Goal: Task Accomplishment & Management: Manage account settings

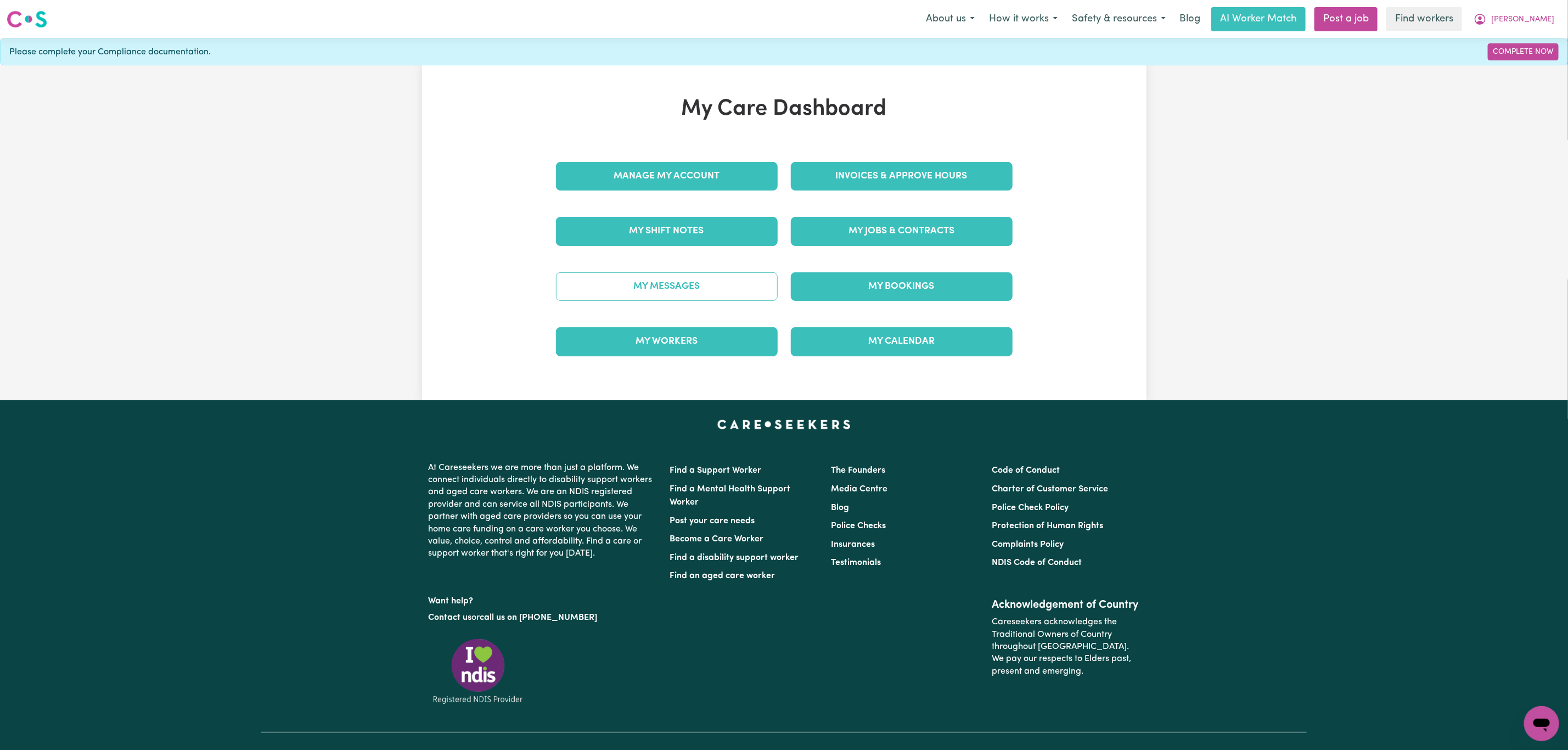
click at [733, 285] on link "My Messages" at bounding box center [667, 286] width 222 height 28
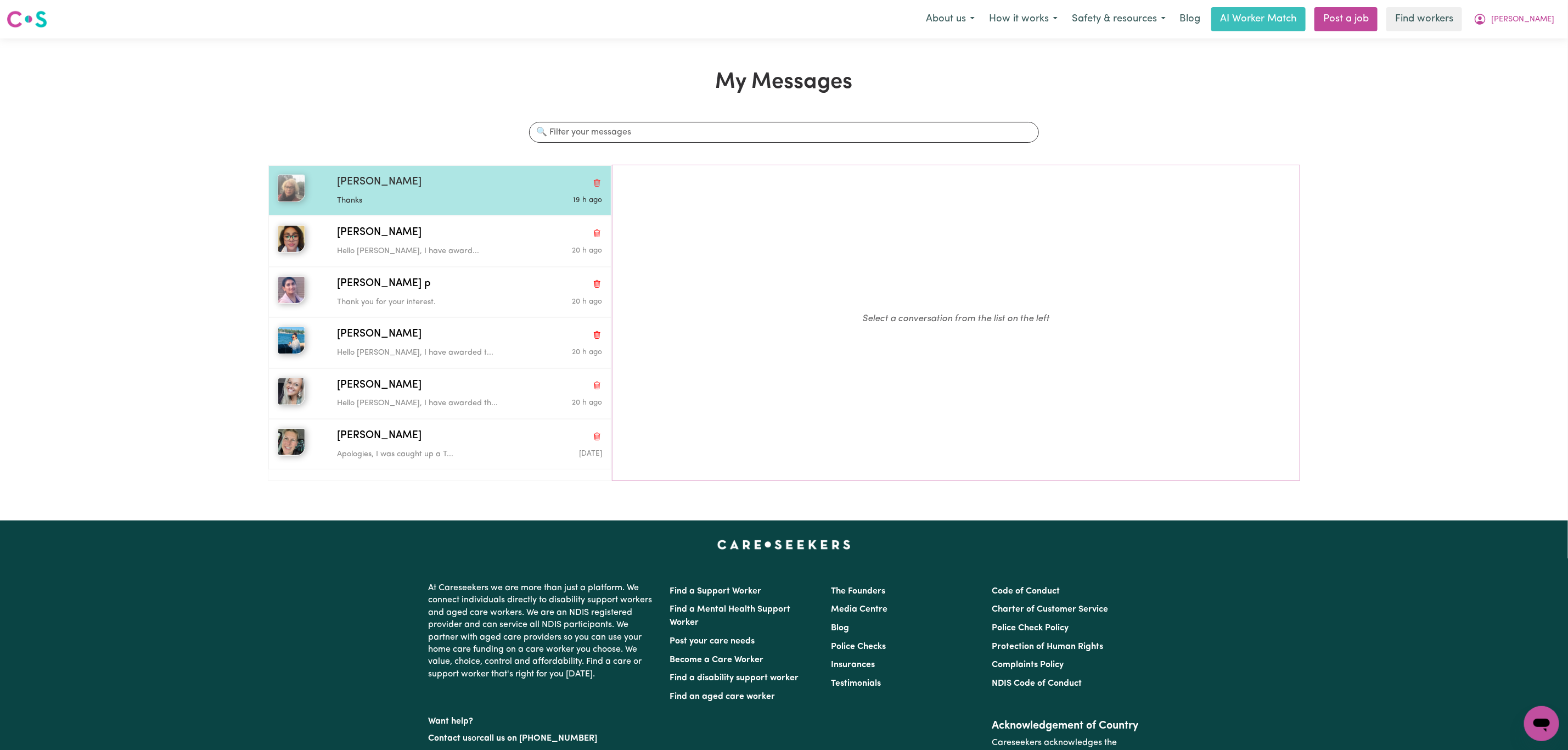
click at [409, 196] on p "Thanks" at bounding box center [425, 201] width 177 height 12
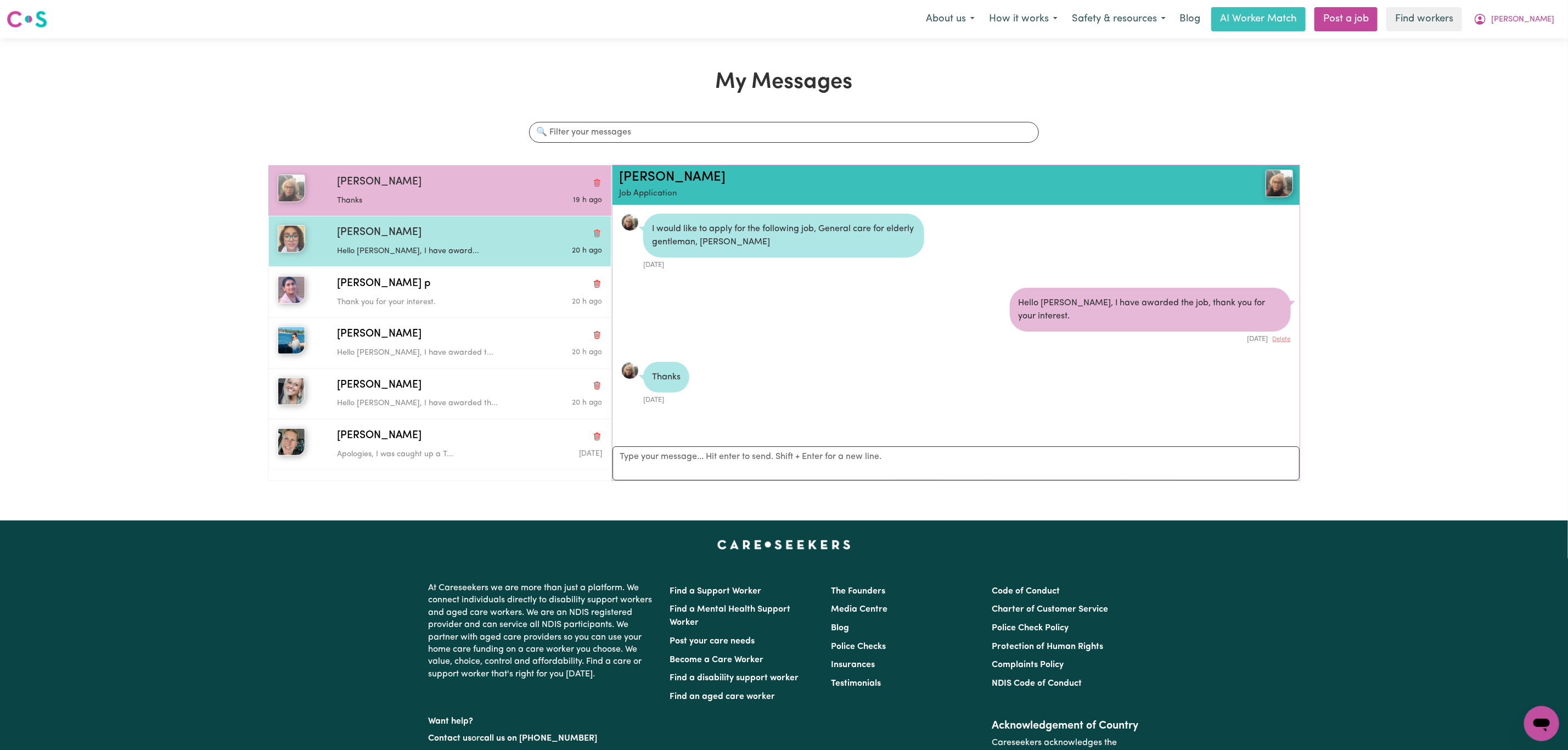
scroll to position [7, 0]
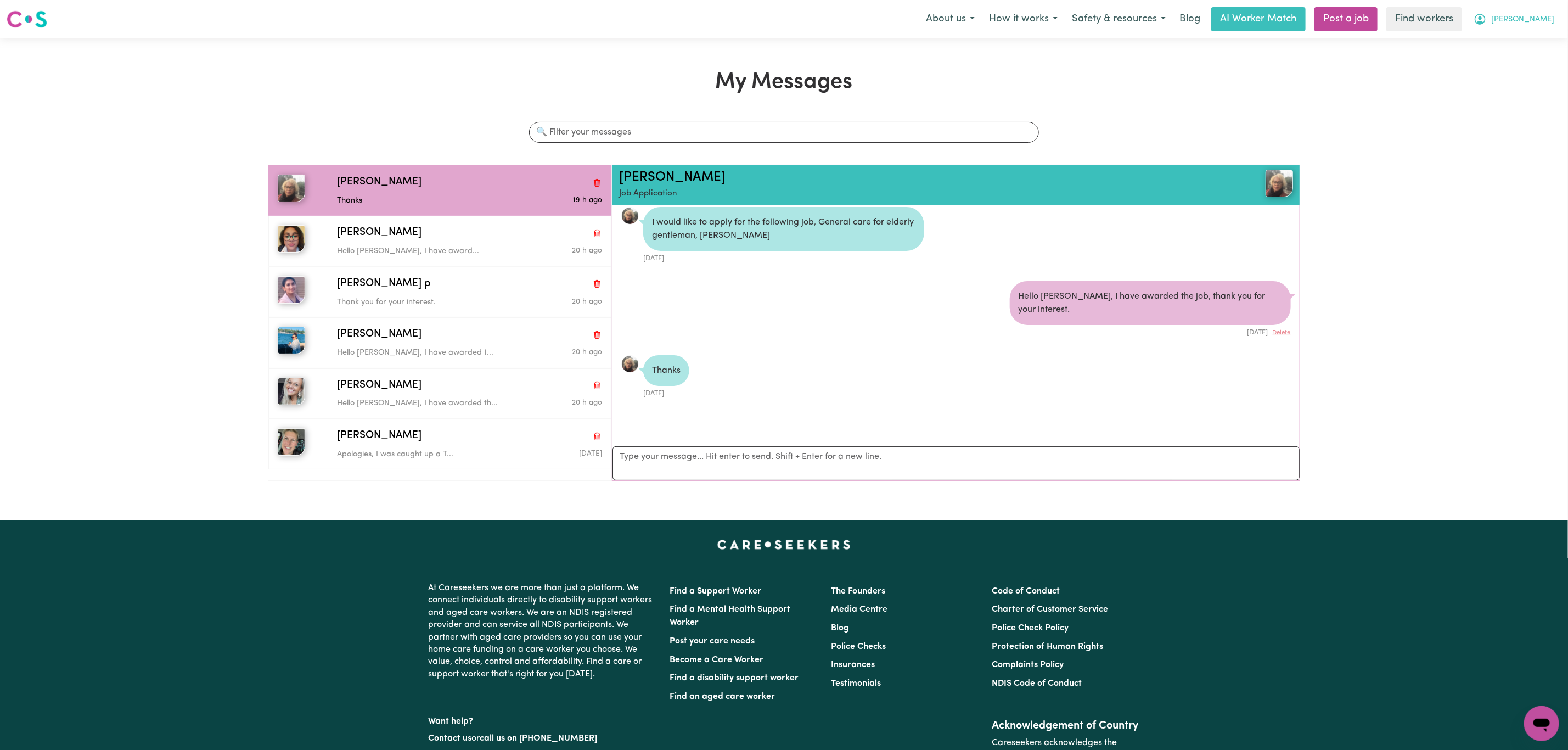
click at [1550, 20] on span "[PERSON_NAME]" at bounding box center [1523, 20] width 63 height 12
click at [1520, 39] on link "My Dashboard" at bounding box center [1517, 43] width 87 height 21
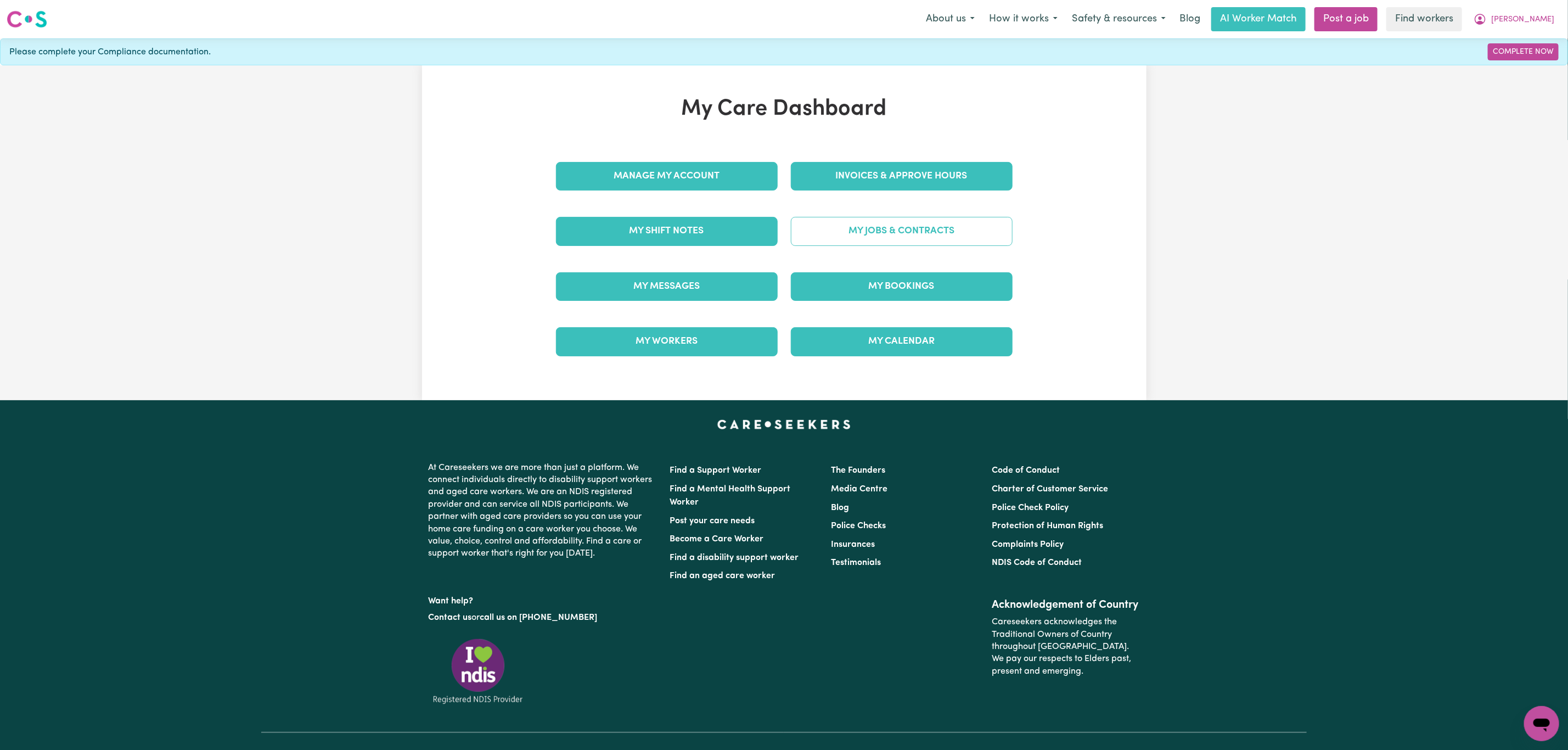
click at [932, 231] on link "My Jobs & Contracts" at bounding box center [902, 231] width 222 height 28
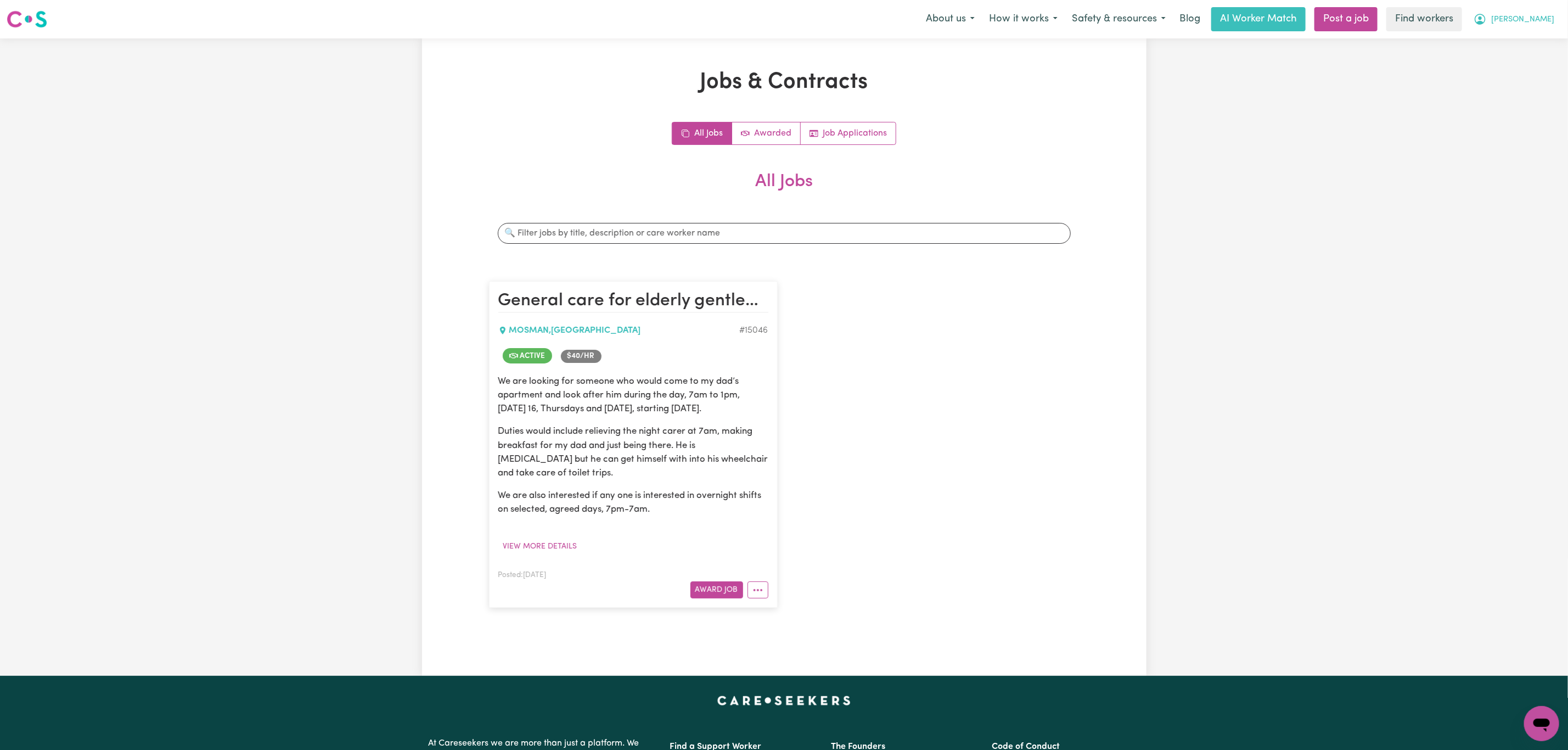
click at [1536, 21] on span "[PERSON_NAME]" at bounding box center [1523, 20] width 63 height 12
click at [1519, 48] on link "My Dashboard" at bounding box center [1517, 43] width 87 height 21
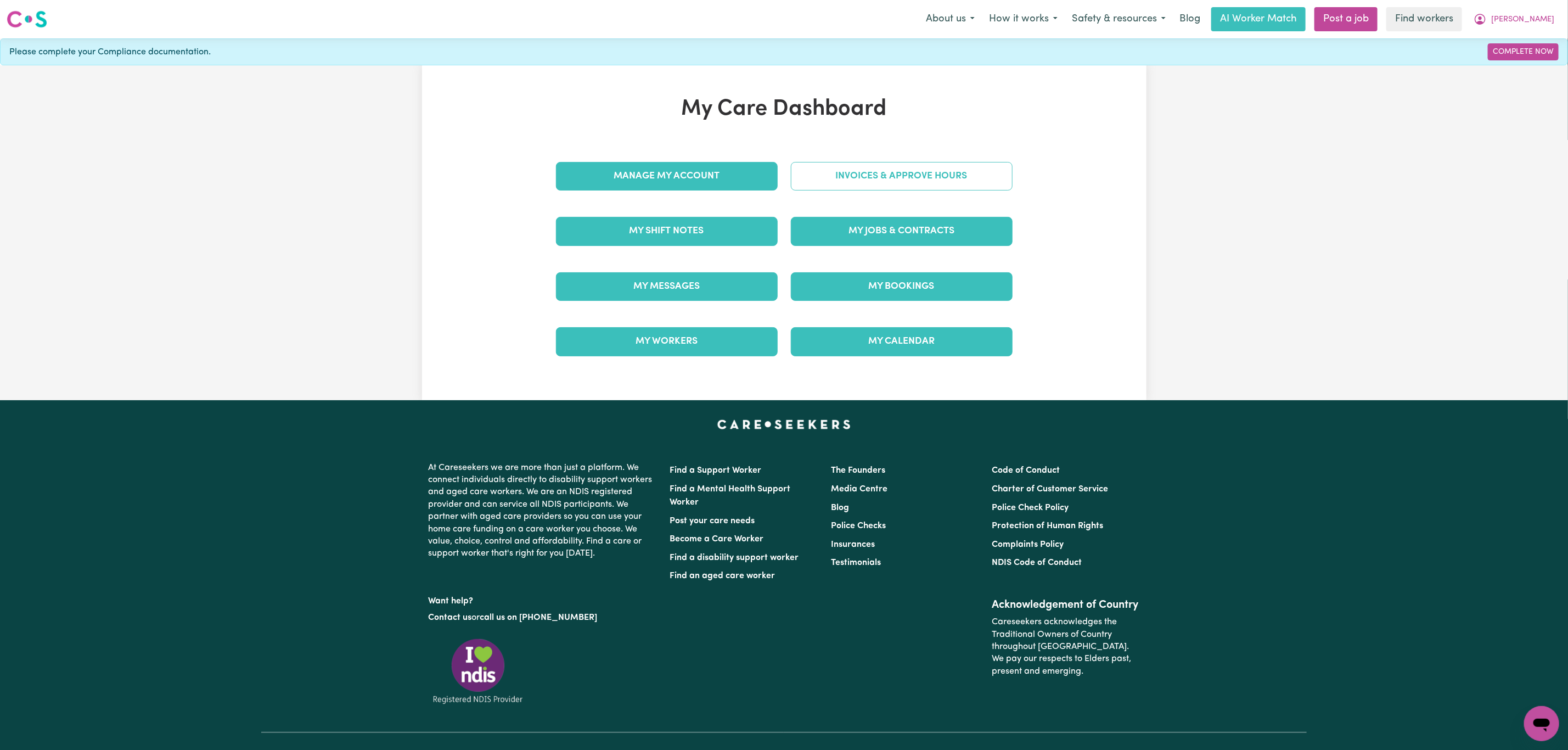
click at [878, 185] on link "Invoices & Approve Hours" at bounding box center [902, 176] width 222 height 28
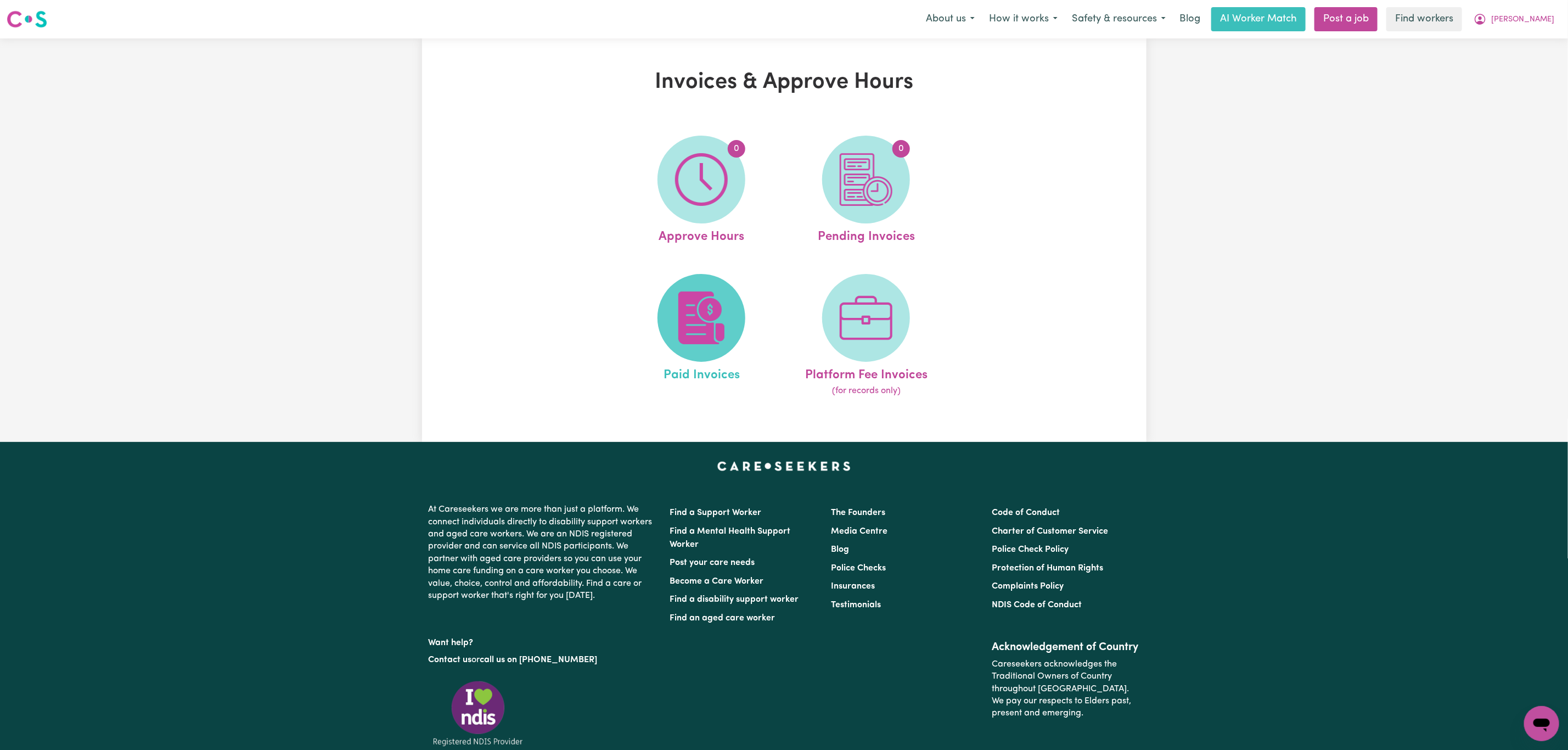
click at [710, 311] on img at bounding box center [701, 317] width 52 height 52
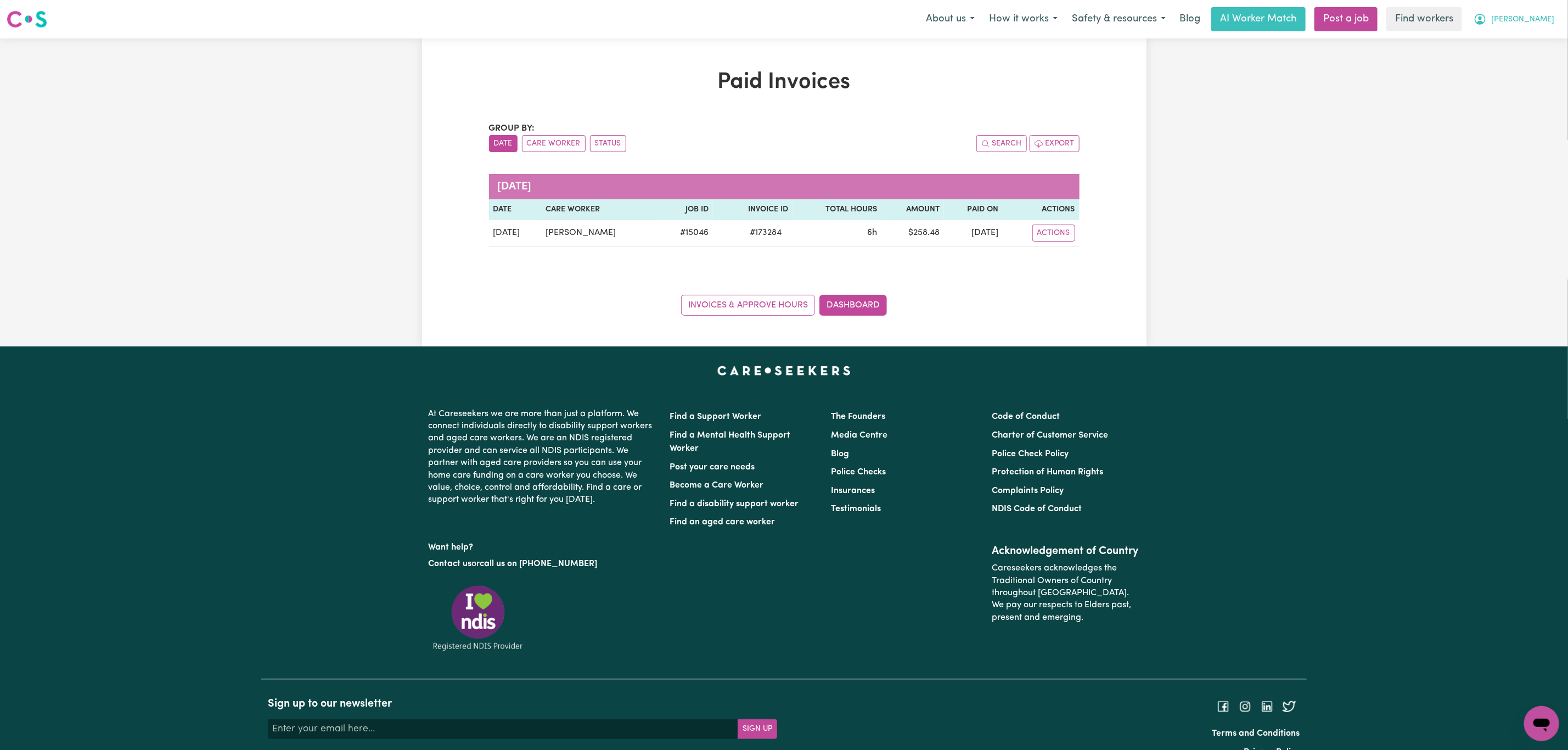
click at [1523, 11] on button "[PERSON_NAME]" at bounding box center [1514, 19] width 95 height 23
drag, startPoint x: 1523, startPoint y: 24, endPoint x: 1523, endPoint y: 44, distance: 20.0
click at [1523, 44] on link "My Dashboard" at bounding box center [1517, 43] width 87 height 21
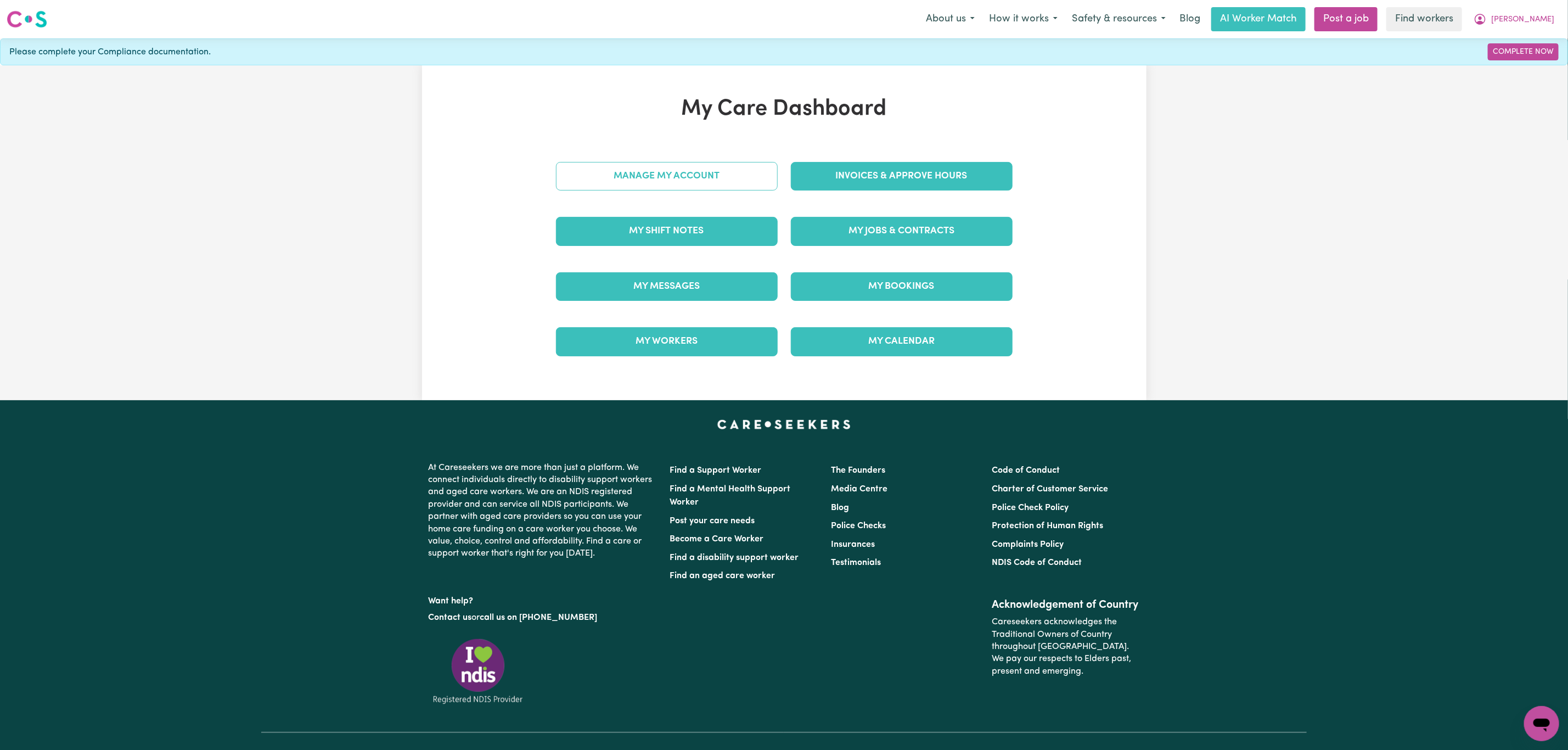
click at [713, 188] on link "Manage My Account" at bounding box center [667, 176] width 222 height 28
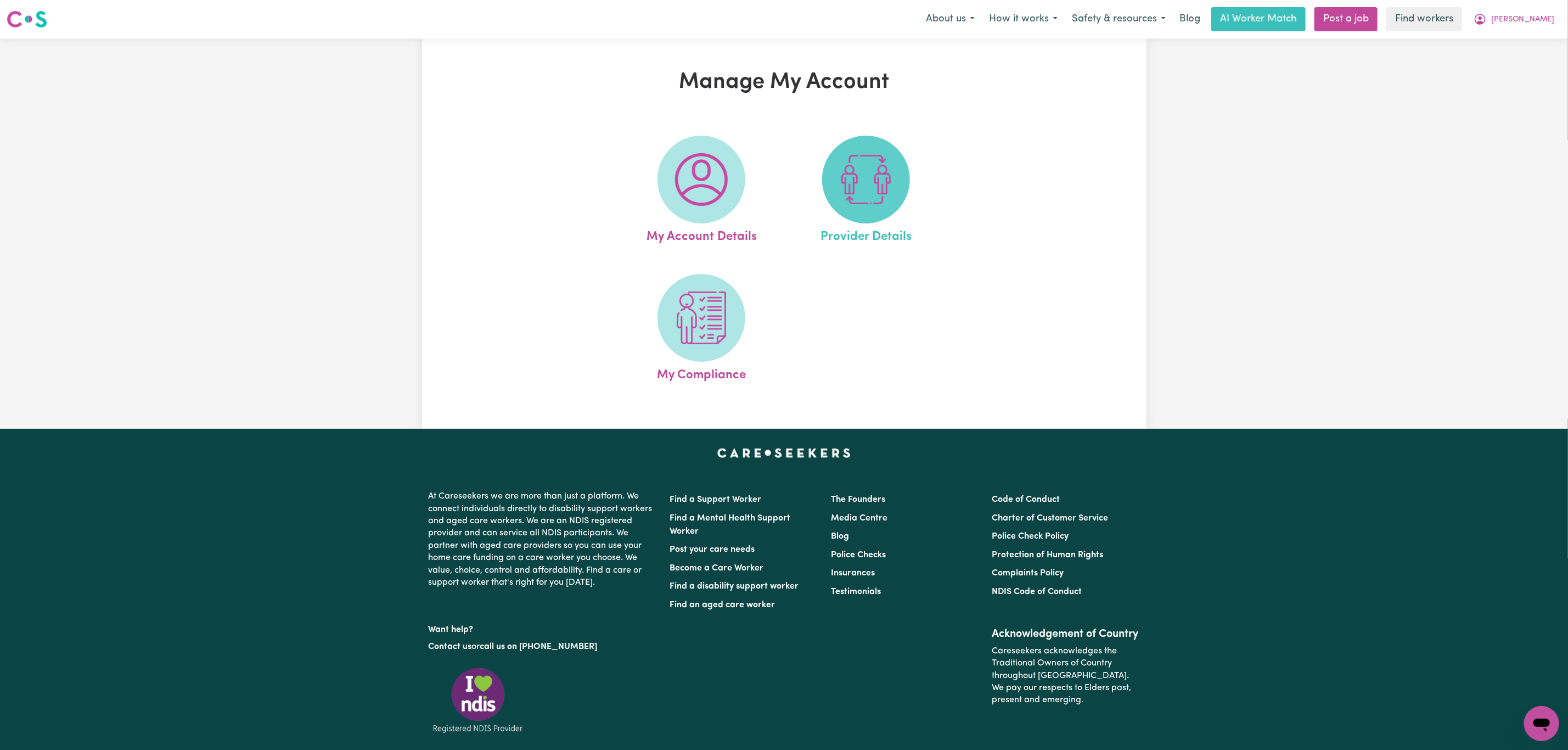
click at [860, 177] on img at bounding box center [866, 179] width 52 height 52
select select "PRIVATELY"
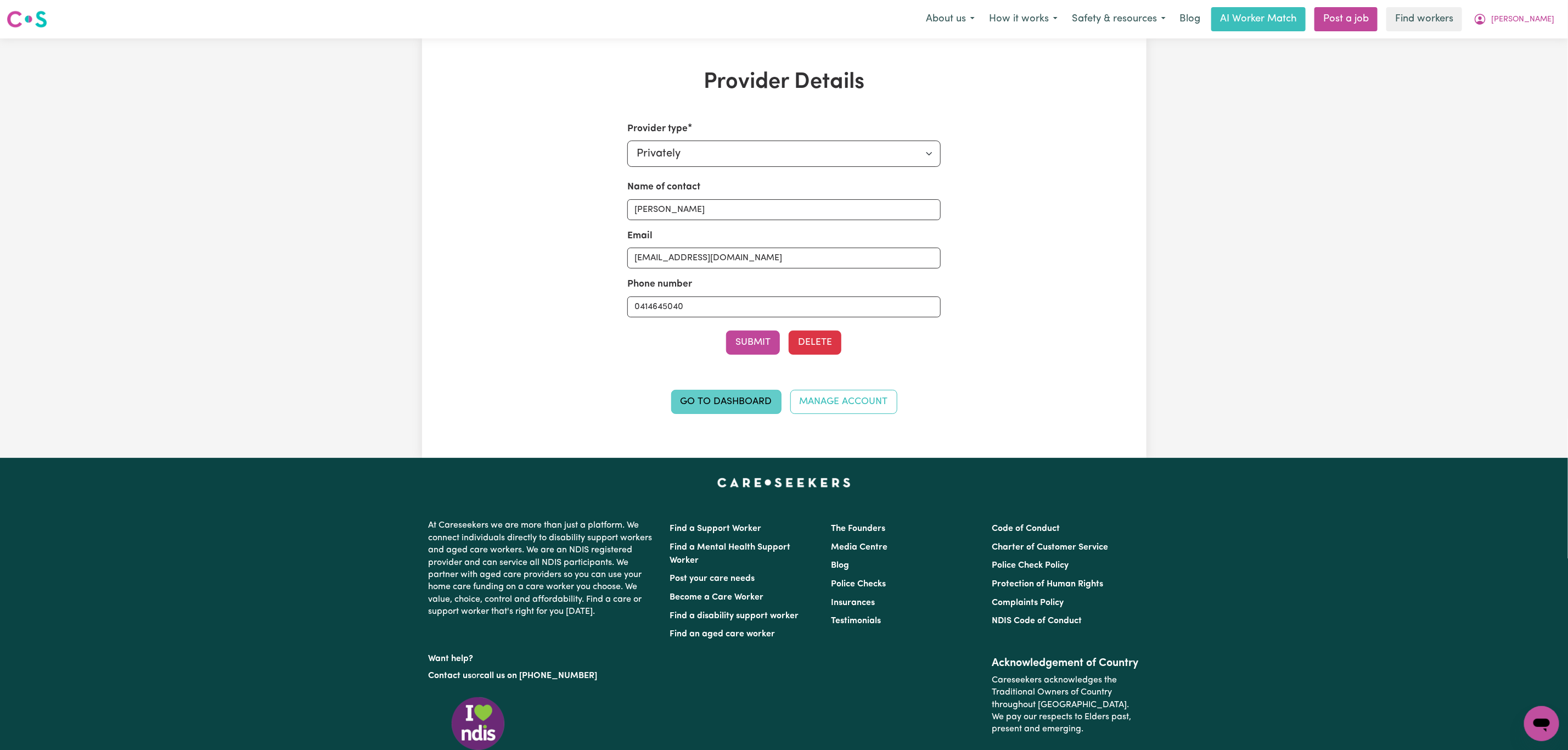
click at [700, 402] on link "Go to Dashboard" at bounding box center [726, 402] width 111 height 24
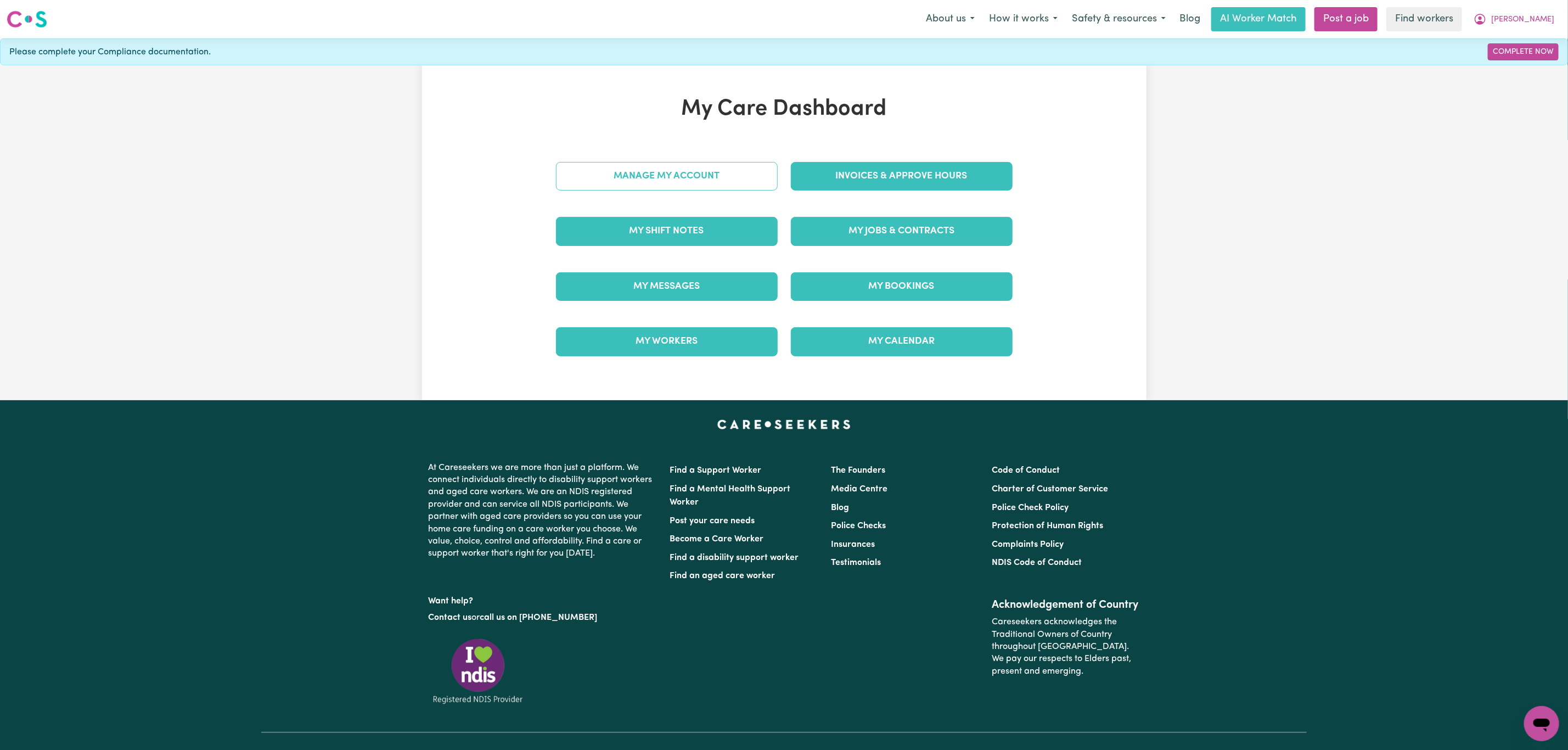
click at [668, 173] on link "Manage My Account" at bounding box center [667, 176] width 222 height 28
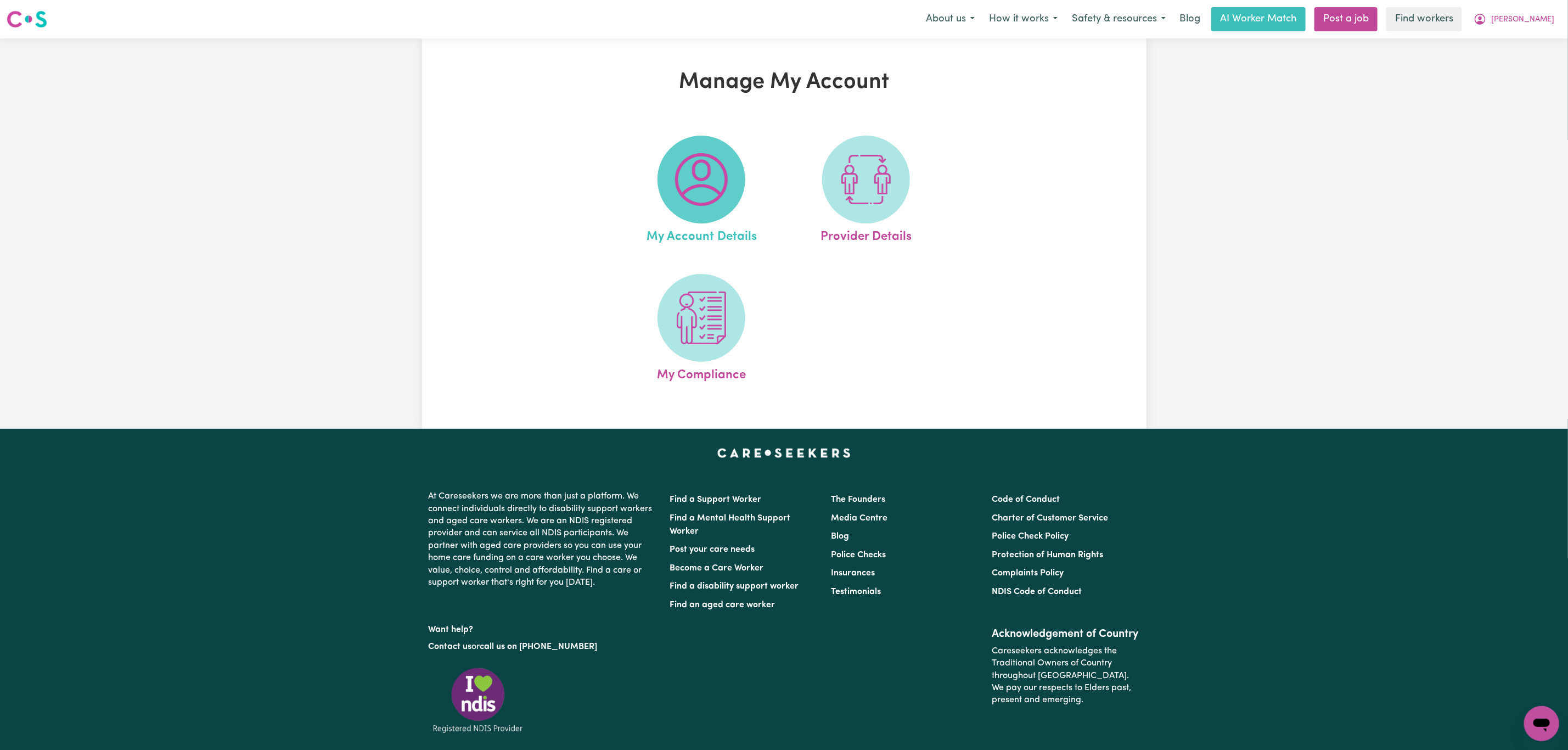
click at [683, 158] on img at bounding box center [701, 179] width 52 height 52
select select "other"
select select "email"
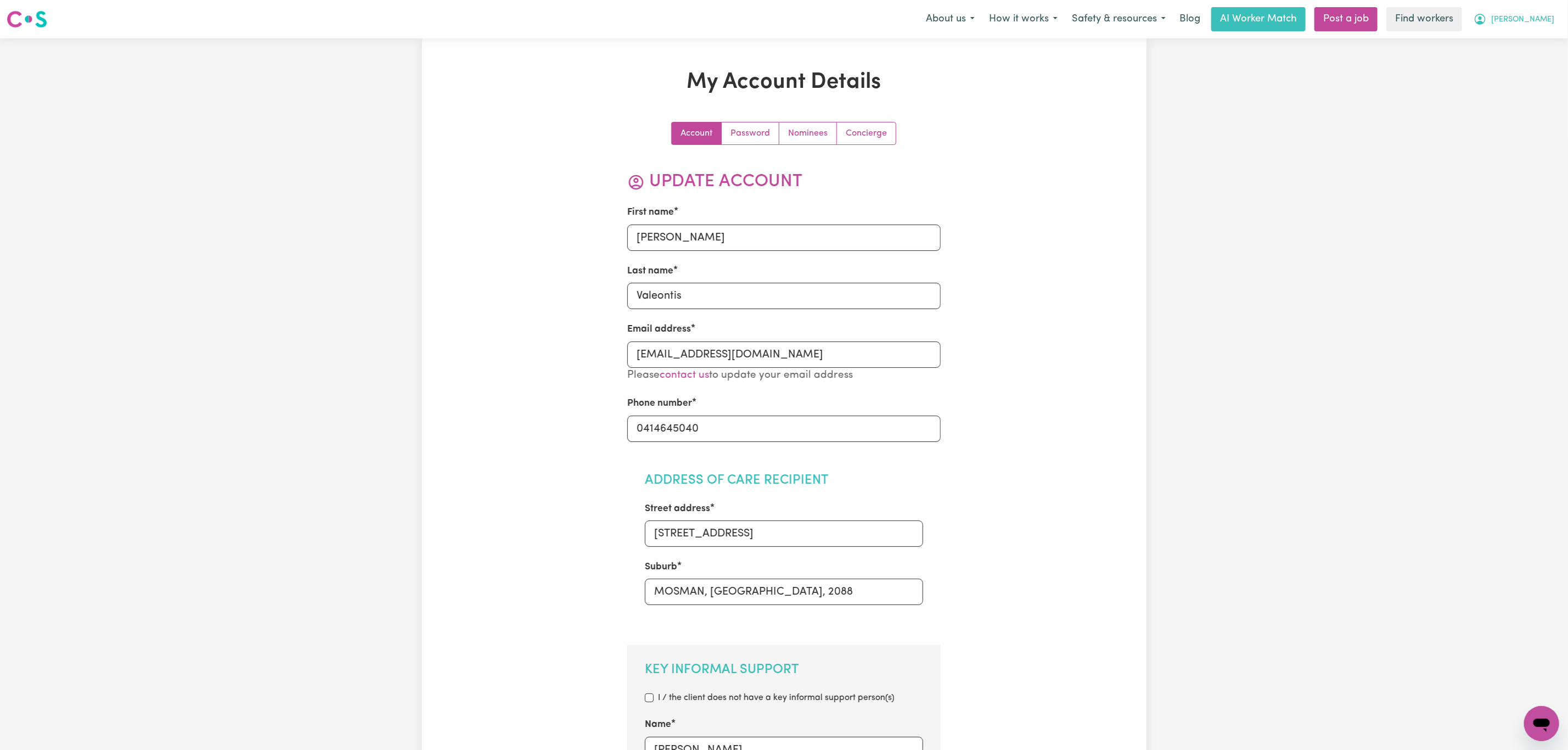
click at [1545, 15] on span "[PERSON_NAME]" at bounding box center [1523, 20] width 63 height 12
click at [1540, 43] on link "My Dashboard" at bounding box center [1517, 43] width 87 height 21
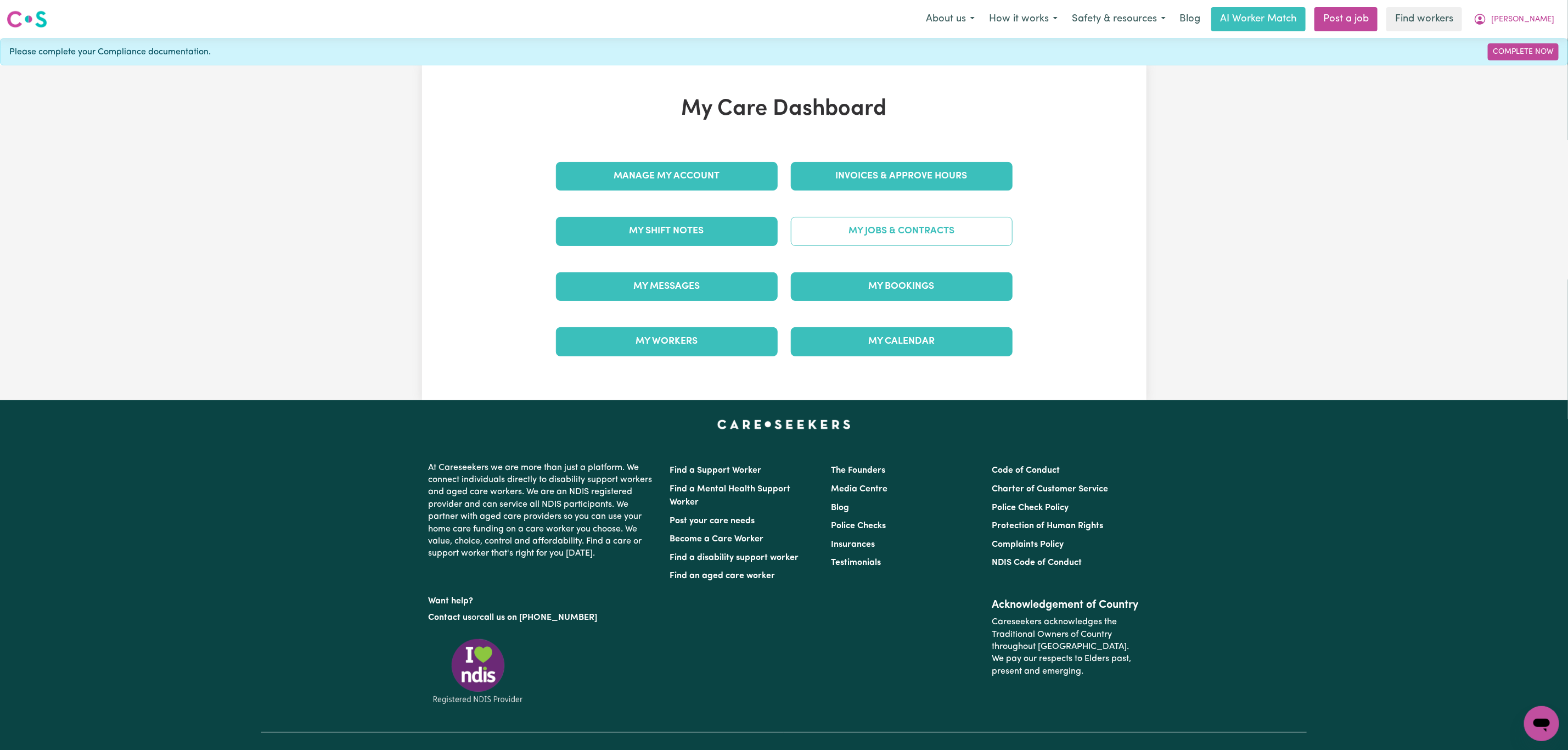
click at [877, 234] on link "My Jobs & Contracts" at bounding box center [902, 231] width 222 height 28
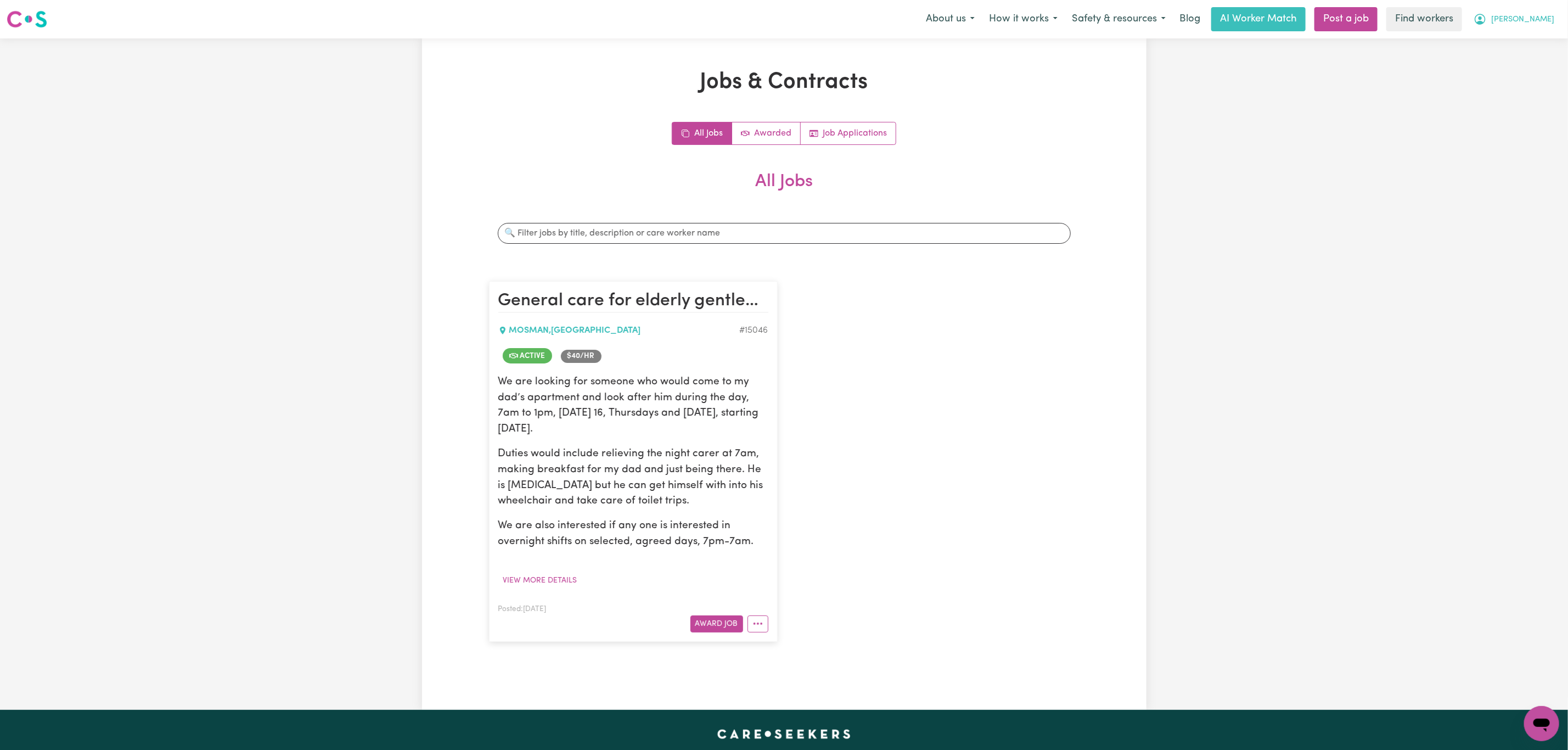
click at [1525, 23] on span "[PERSON_NAME]" at bounding box center [1523, 20] width 63 height 12
click at [1527, 38] on link "My Dashboard" at bounding box center [1517, 43] width 87 height 21
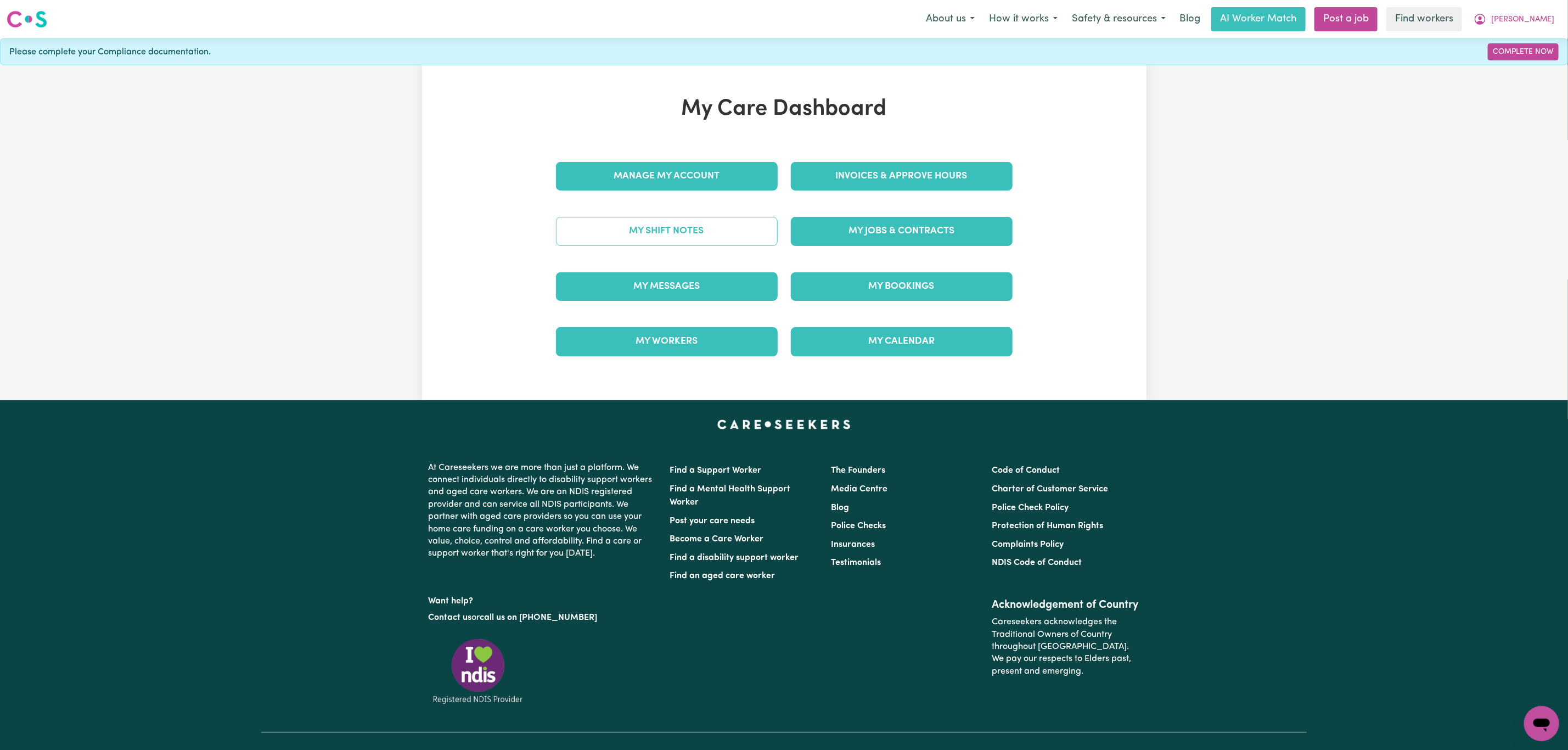
click at [700, 232] on link "My Shift Notes" at bounding box center [667, 231] width 222 height 28
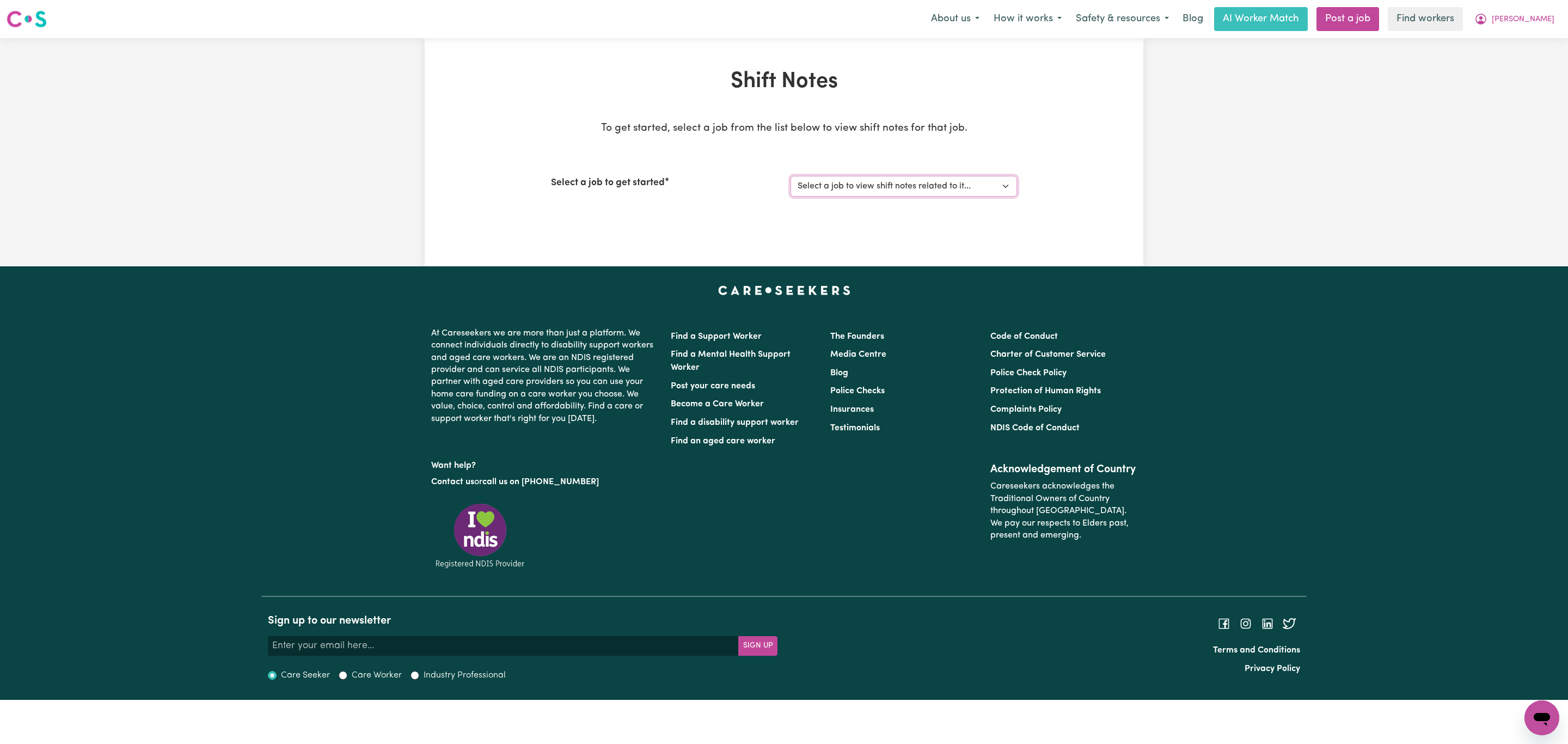
drag, startPoint x: 918, startPoint y: 179, endPoint x: 913, endPoint y: 187, distance: 9.4
click at [918, 179] on select "Select a job to view shift notes related to it... [[PERSON_NAME]] General care …" at bounding box center [904, 186] width 226 height 20
select select "15046"
click at [791, 176] on select "Select a job to view shift notes related to it... [[PERSON_NAME]] General care …" at bounding box center [904, 186] width 226 height 20
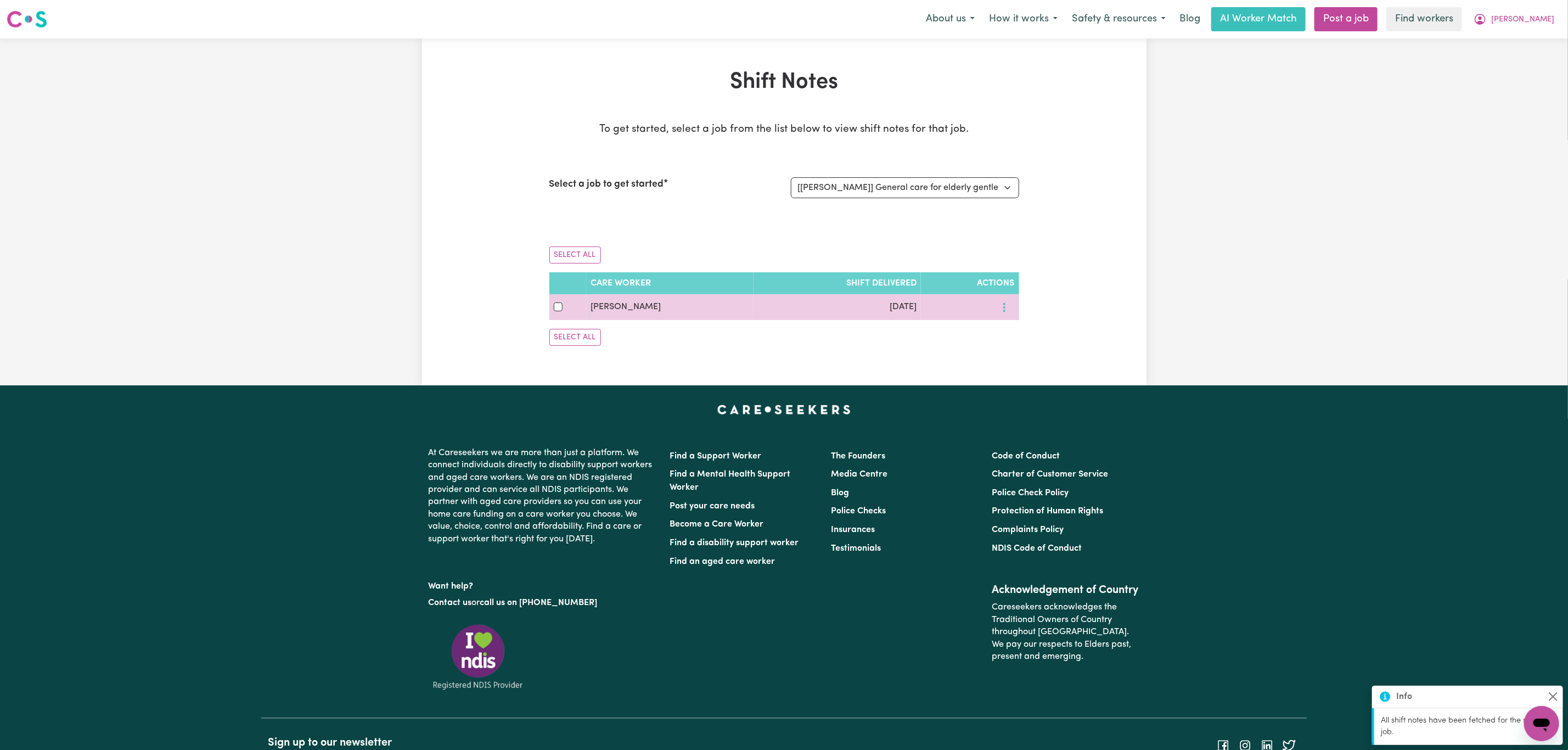
click at [1000, 307] on icon "More options" at bounding box center [1004, 307] width 11 height 11
click at [1011, 326] on link "View Shift Note" at bounding box center [1043, 333] width 91 height 22
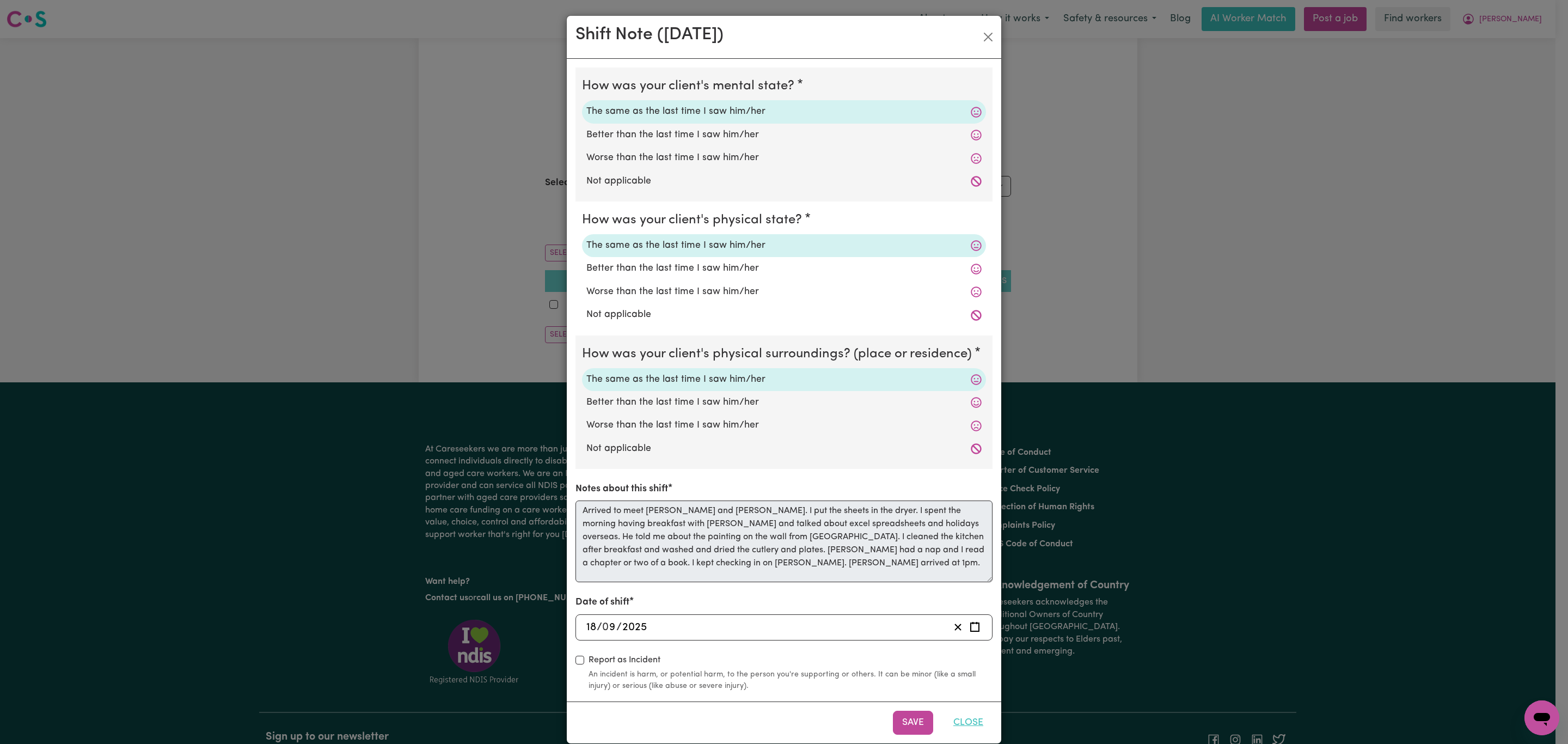
click at [968, 718] on button "Close" at bounding box center [968, 723] width 48 height 24
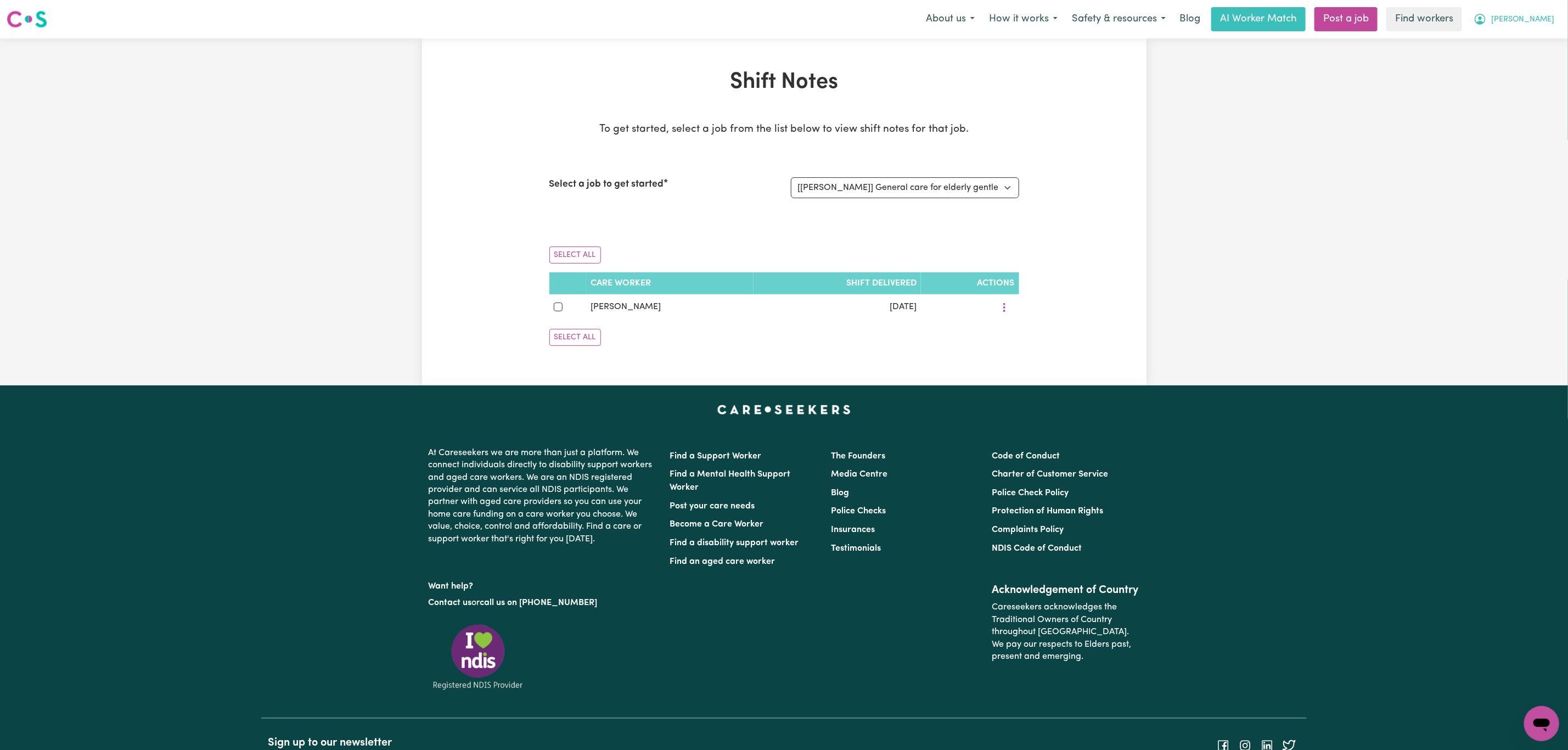
click at [1550, 15] on span "[PERSON_NAME]" at bounding box center [1523, 20] width 63 height 12
click at [1530, 37] on link "My Dashboard" at bounding box center [1517, 43] width 87 height 21
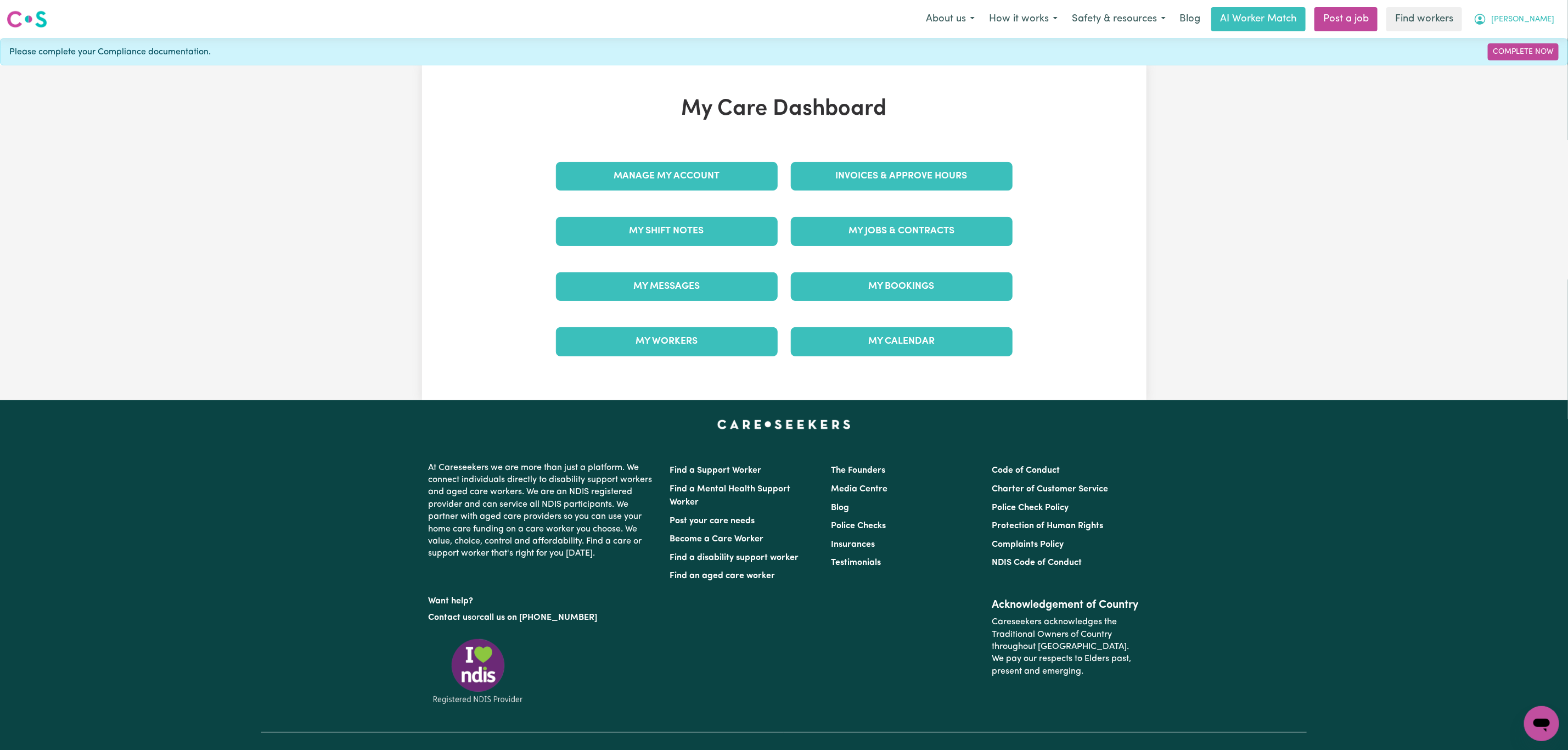
click at [1545, 21] on span "[PERSON_NAME]" at bounding box center [1523, 20] width 63 height 12
click at [1541, 62] on link "Logout" at bounding box center [1517, 63] width 87 height 21
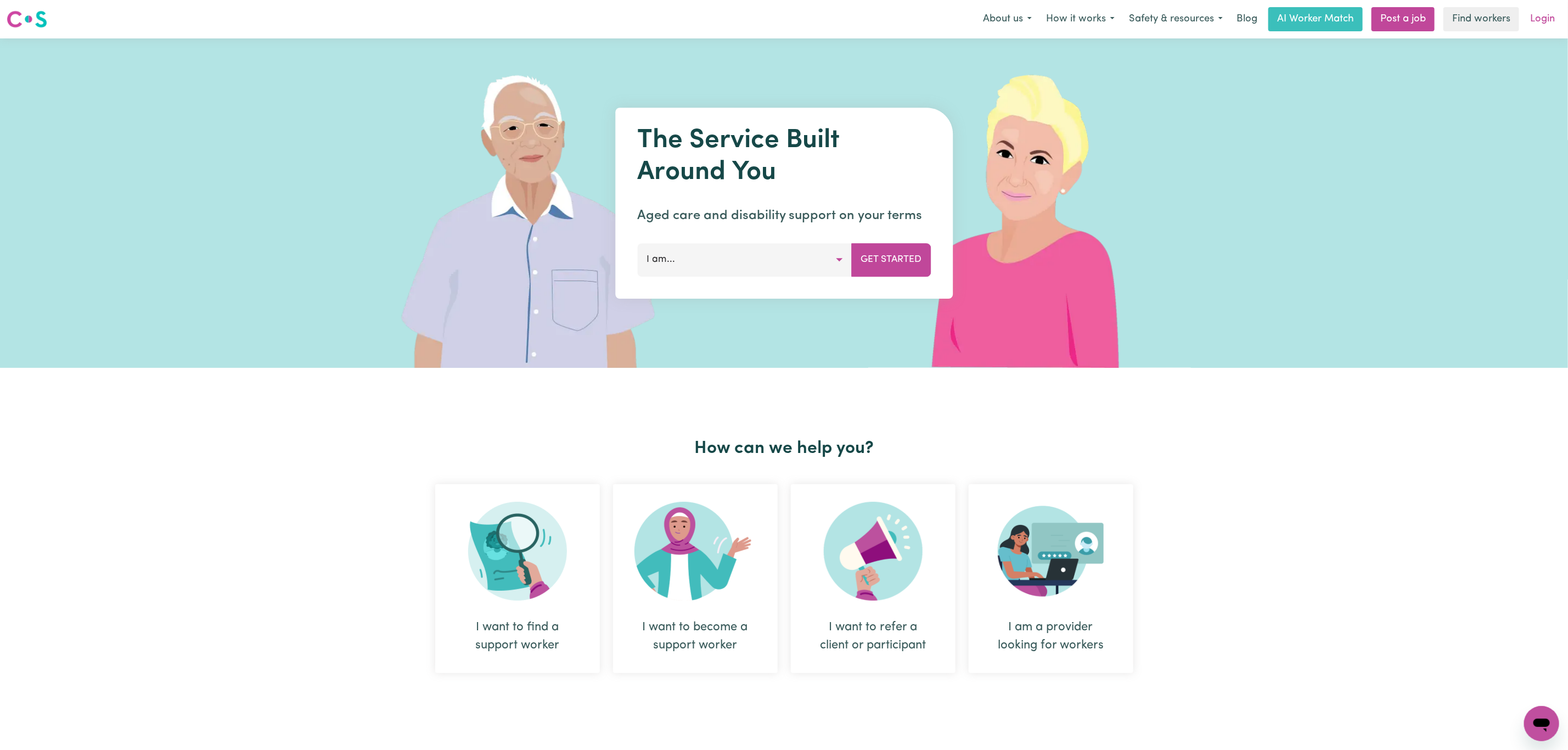
click at [1542, 17] on link "Login" at bounding box center [1542, 19] width 38 height 24
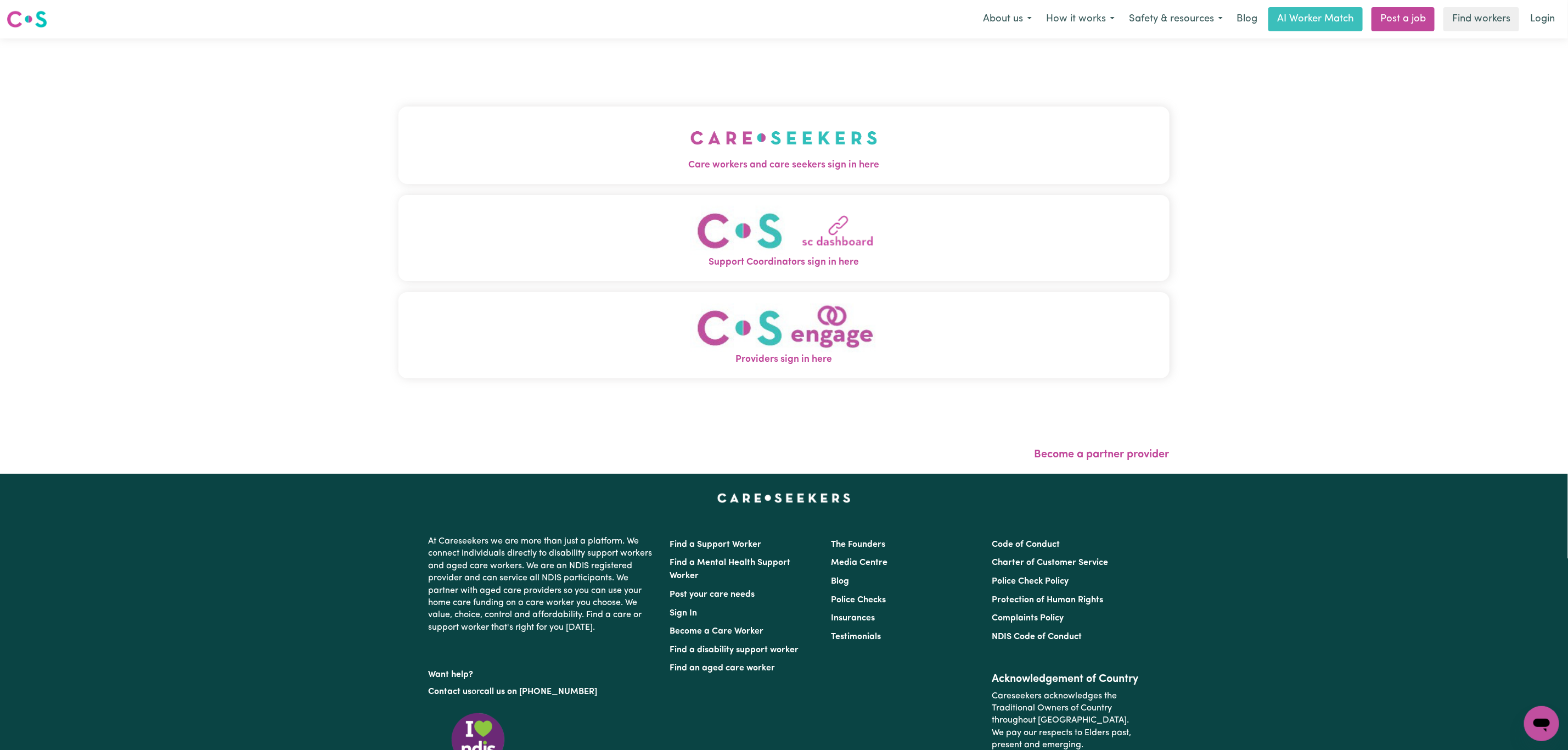
drag, startPoint x: 687, startPoint y: 119, endPoint x: 683, endPoint y: 129, distance: 10.8
click at [687, 119] on button "Care workers and care seekers sign in here" at bounding box center [784, 145] width 772 height 77
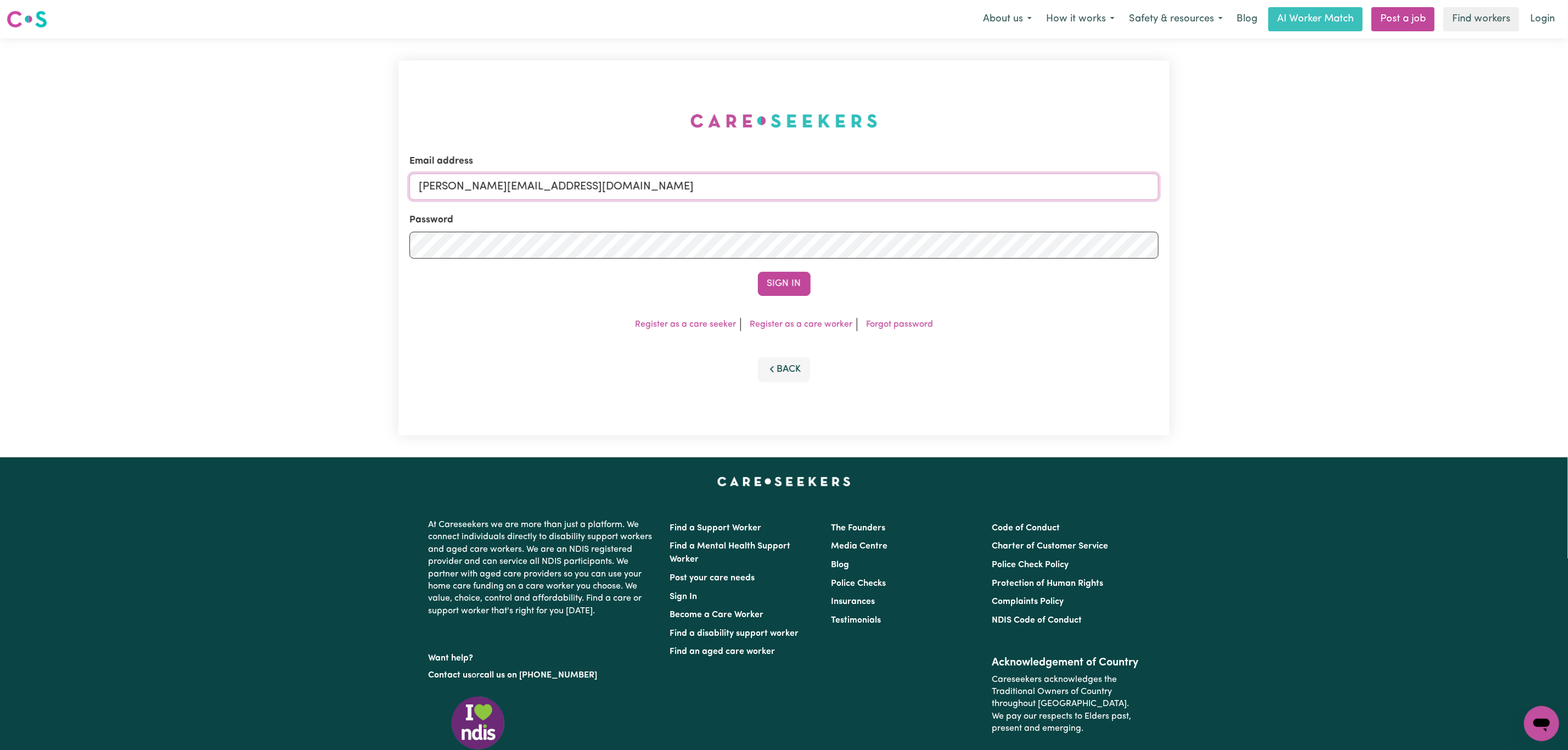
click at [590, 187] on input "[PERSON_NAME][EMAIL_ADDRESS][DOMAIN_NAME]" at bounding box center [784, 186] width 749 height 27
drag, startPoint x: 480, startPoint y: 189, endPoint x: 753, endPoint y: 205, distance: 273.5
click at [747, 198] on input "[EMAIL_ADDRESS][PERSON_NAME][DOMAIN_NAME]" at bounding box center [784, 186] width 749 height 27
type input "superuser~[EMAIL_ADDRESS][DOMAIN_NAME]"
click at [789, 285] on button "Sign In" at bounding box center [784, 284] width 52 height 24
